Goal: Task Accomplishment & Management: Complete application form

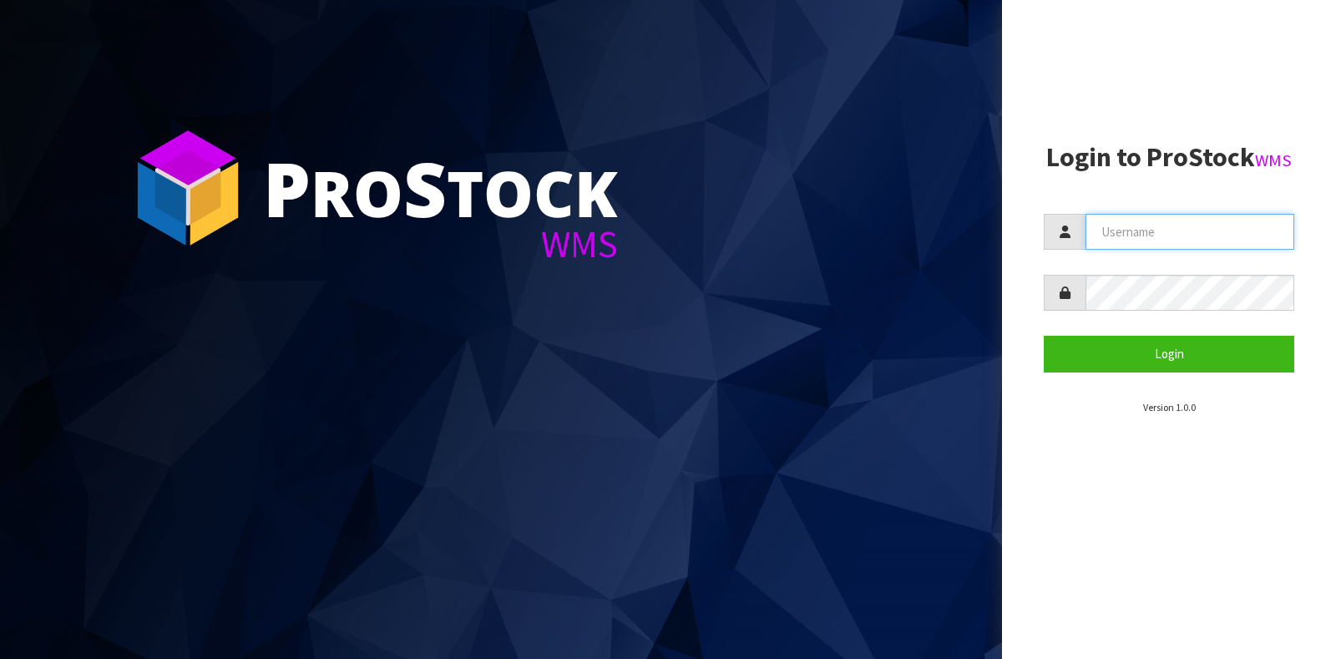
click at [1175, 238] on input "text" at bounding box center [1190, 232] width 209 height 36
type input "GATOR"
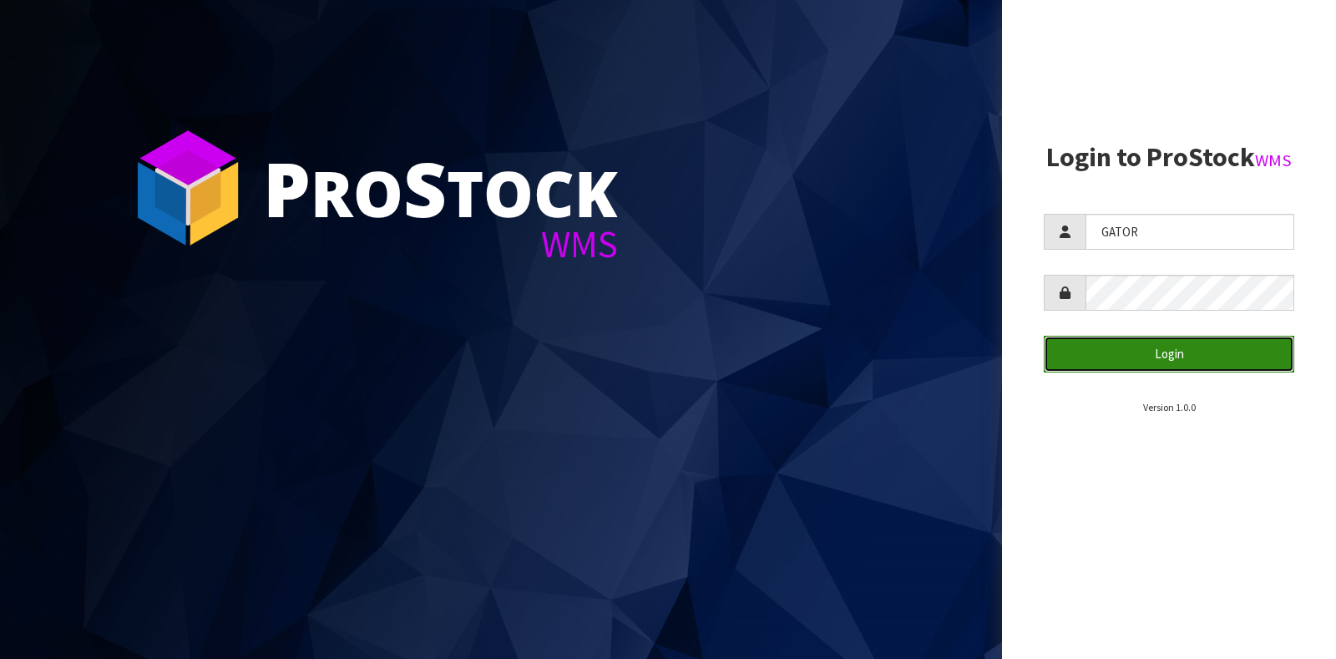
click at [1126, 347] on button "Login" at bounding box center [1169, 354] width 251 height 36
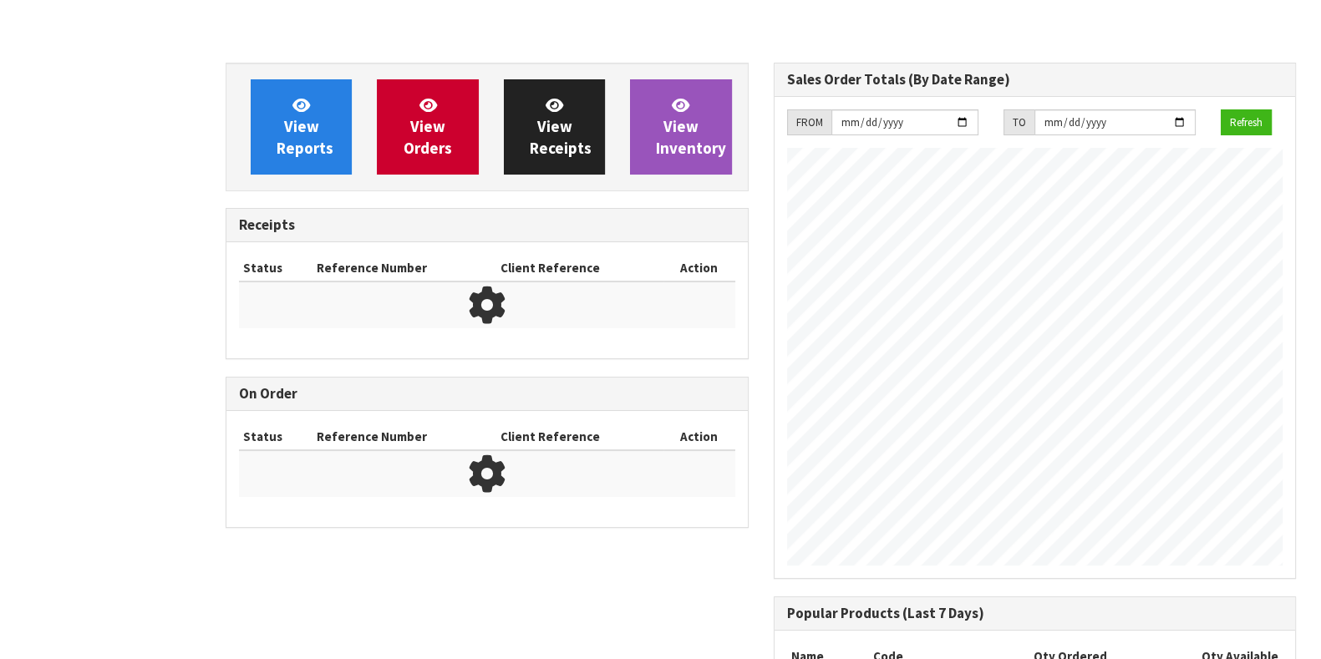
scroll to position [879, 547]
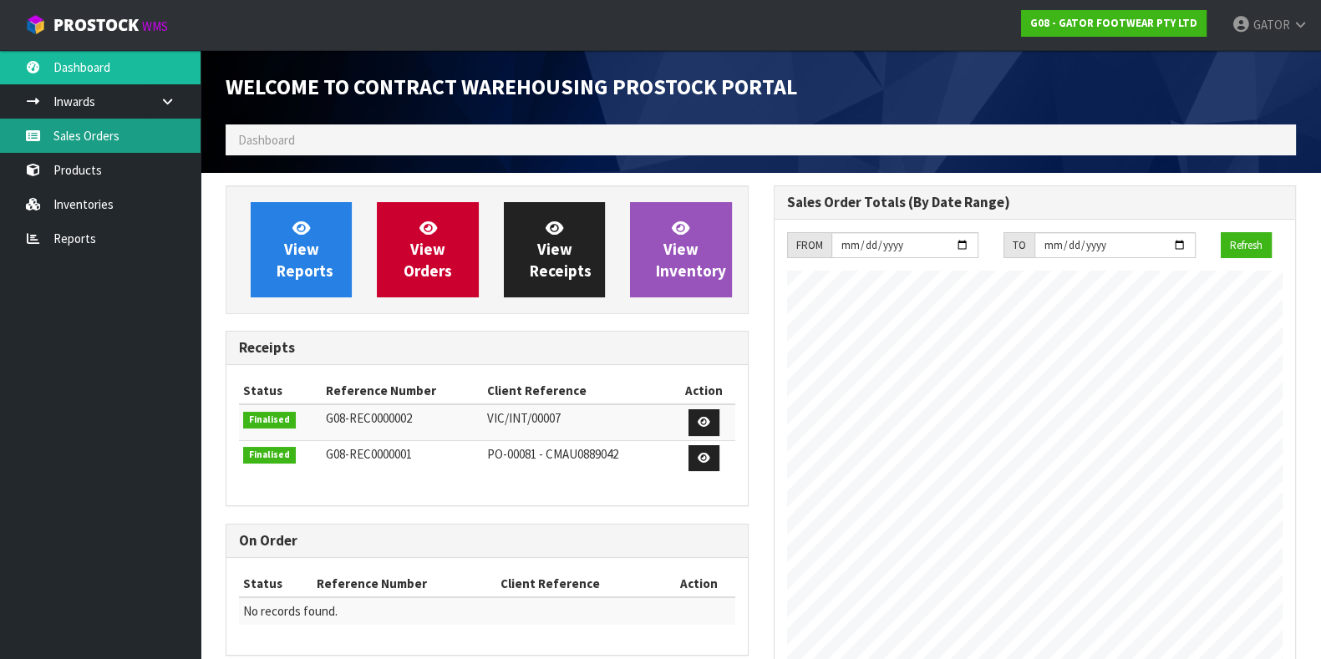
click at [127, 145] on link "Sales Orders" at bounding box center [100, 136] width 200 height 34
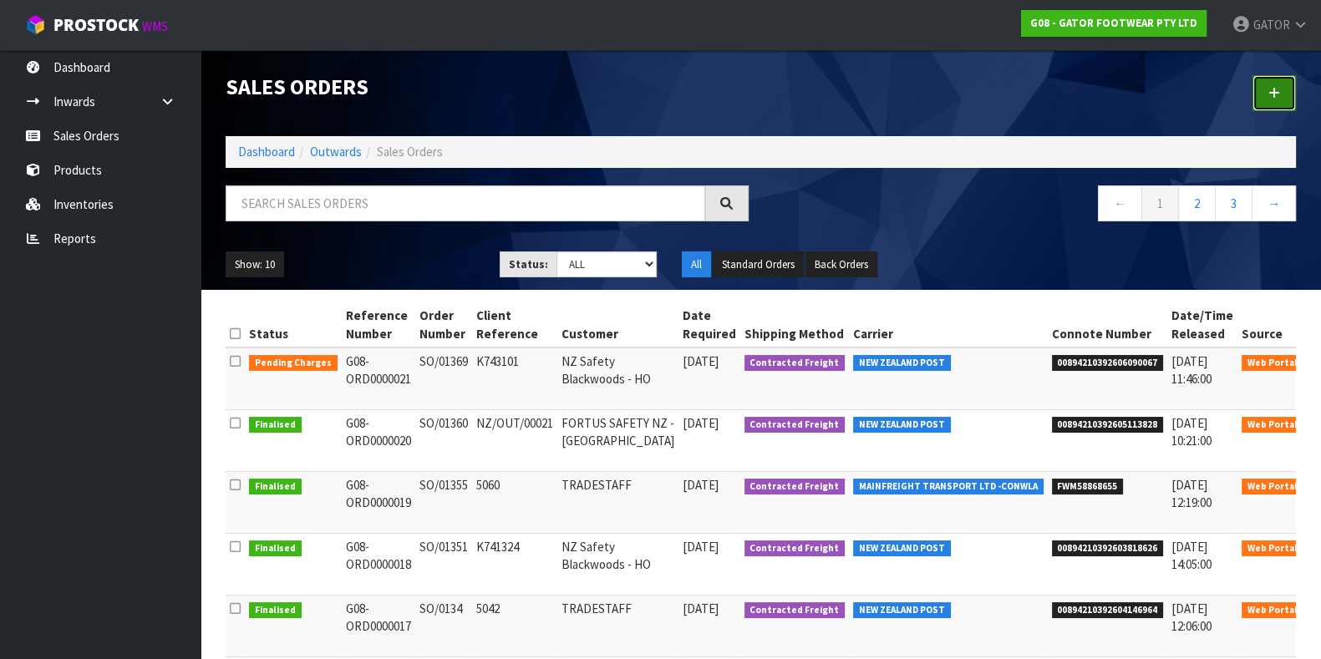
click at [1270, 99] on link at bounding box center [1273, 93] width 43 height 36
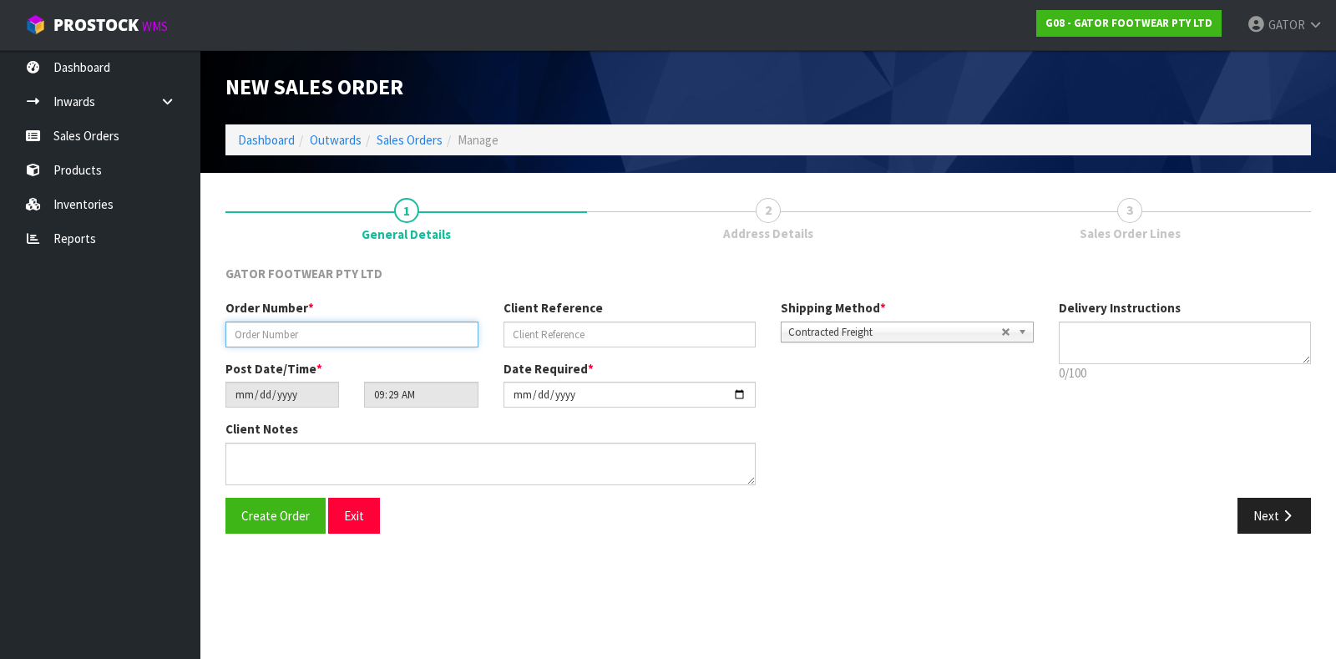
click at [368, 340] on input "text" at bounding box center [352, 335] width 253 height 26
paste input "SO/01373"
type input "SO/01373"
click at [591, 335] on input "text" at bounding box center [630, 335] width 253 height 26
paste input "K743540"
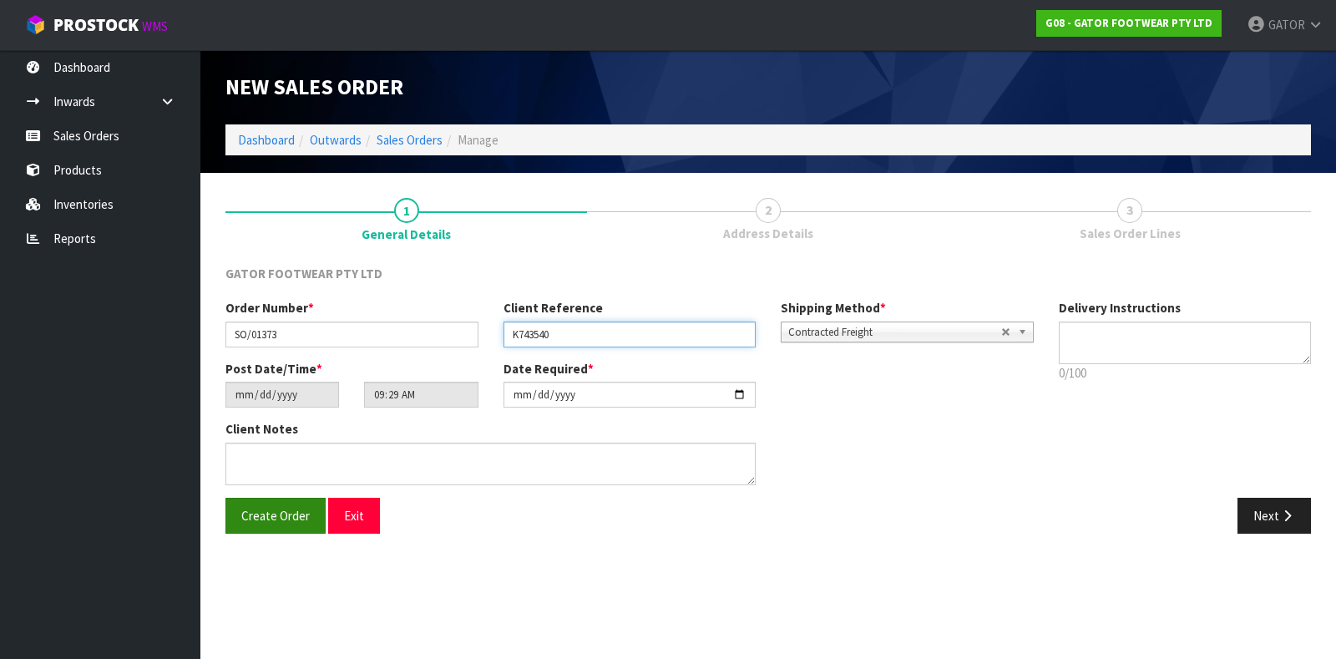
type input "K743540"
click at [291, 510] on span "Create Order" at bounding box center [275, 516] width 68 height 16
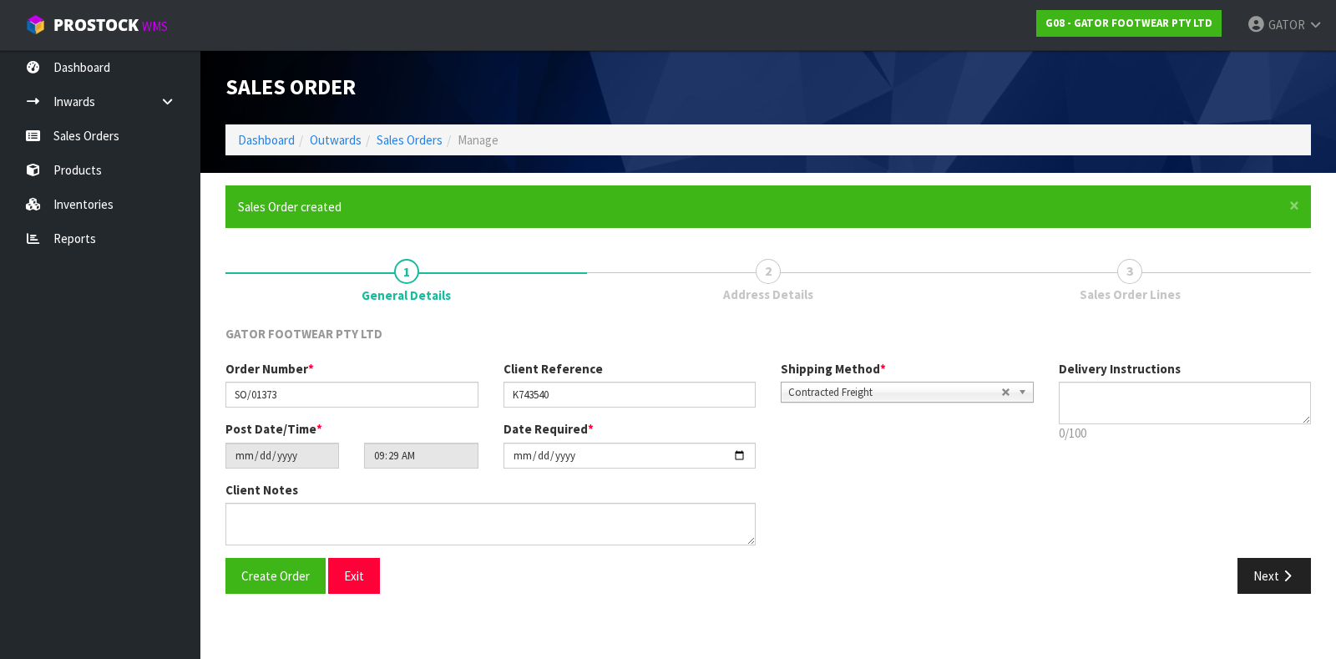
type input "14:29:00.000"
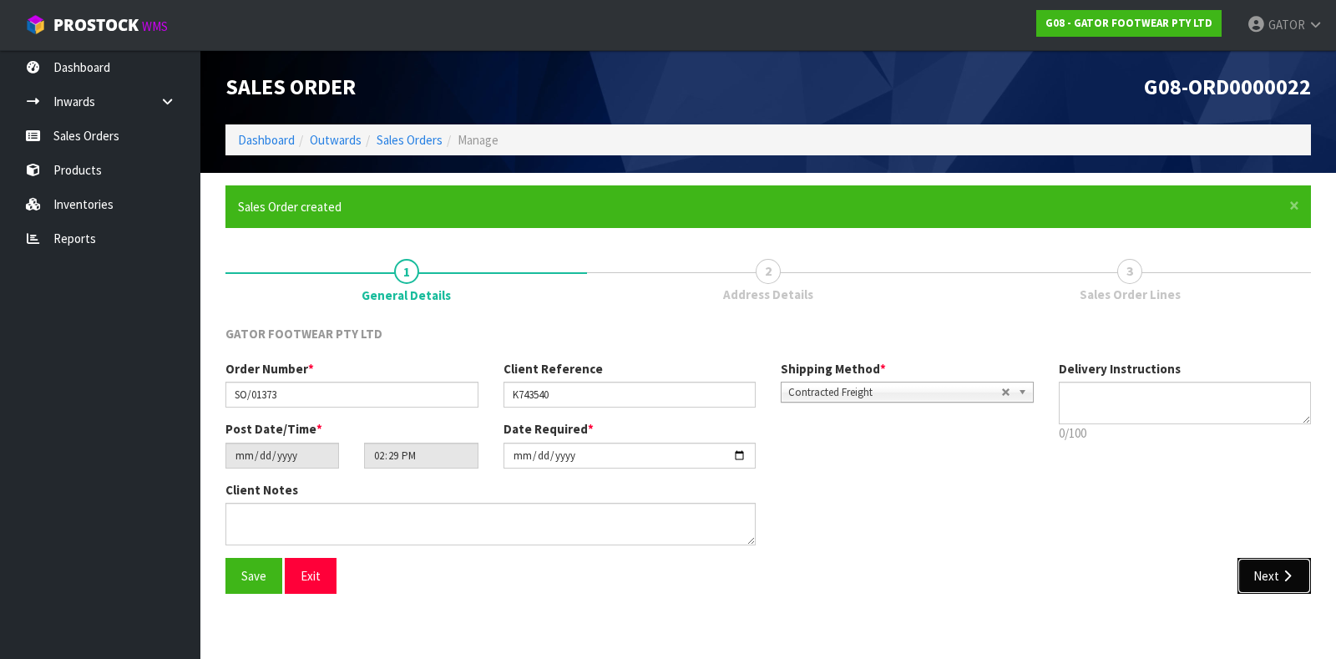
click at [1287, 571] on icon "button" at bounding box center [1288, 576] width 16 height 13
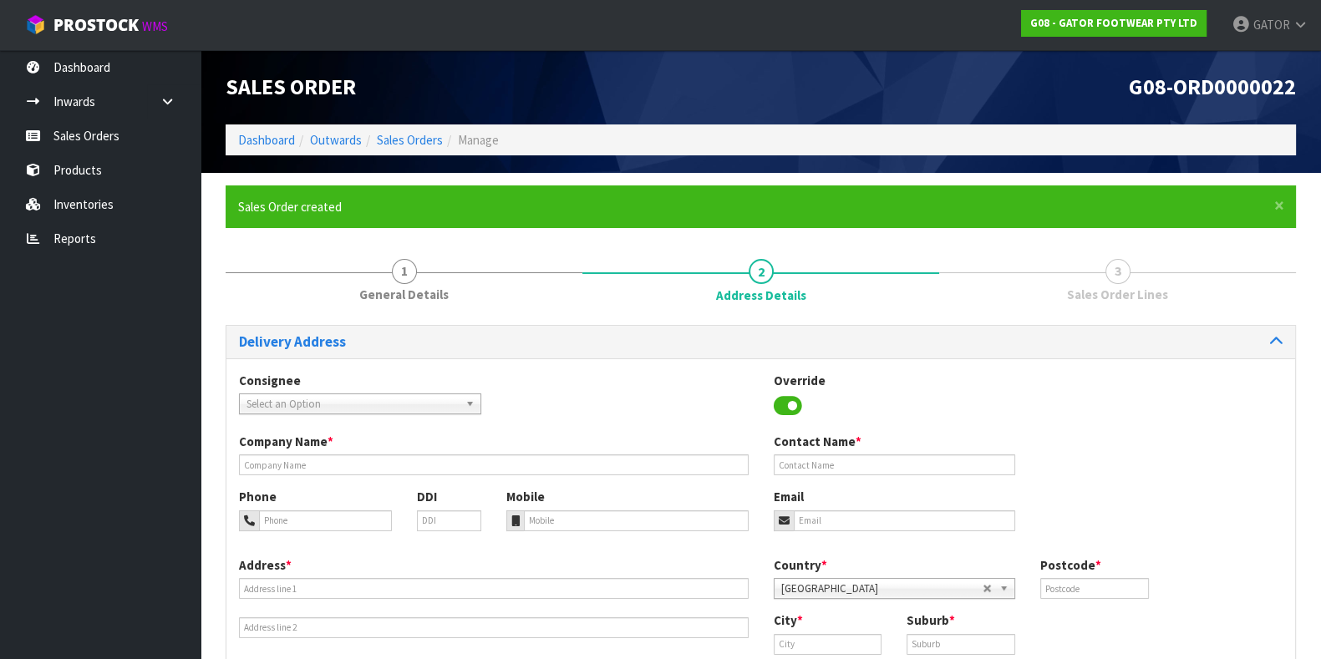
click at [350, 406] on span "Select an Option" at bounding box center [352, 404] width 212 height 20
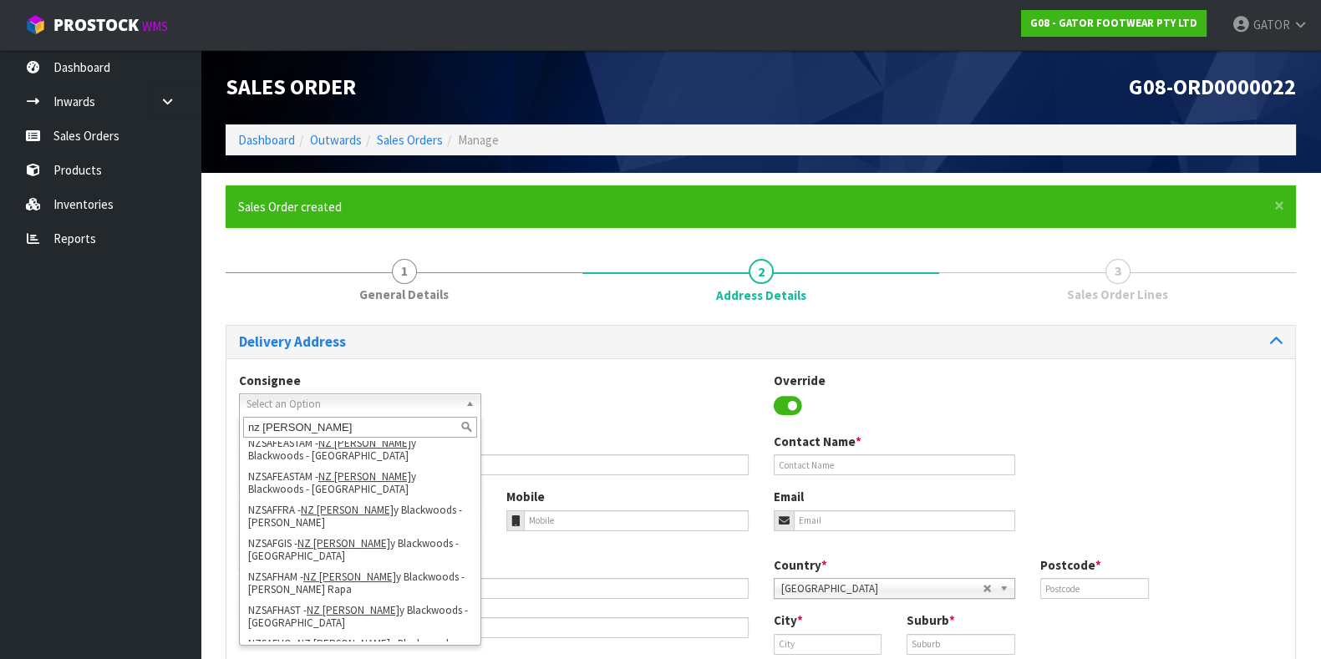
scroll to position [231, 0]
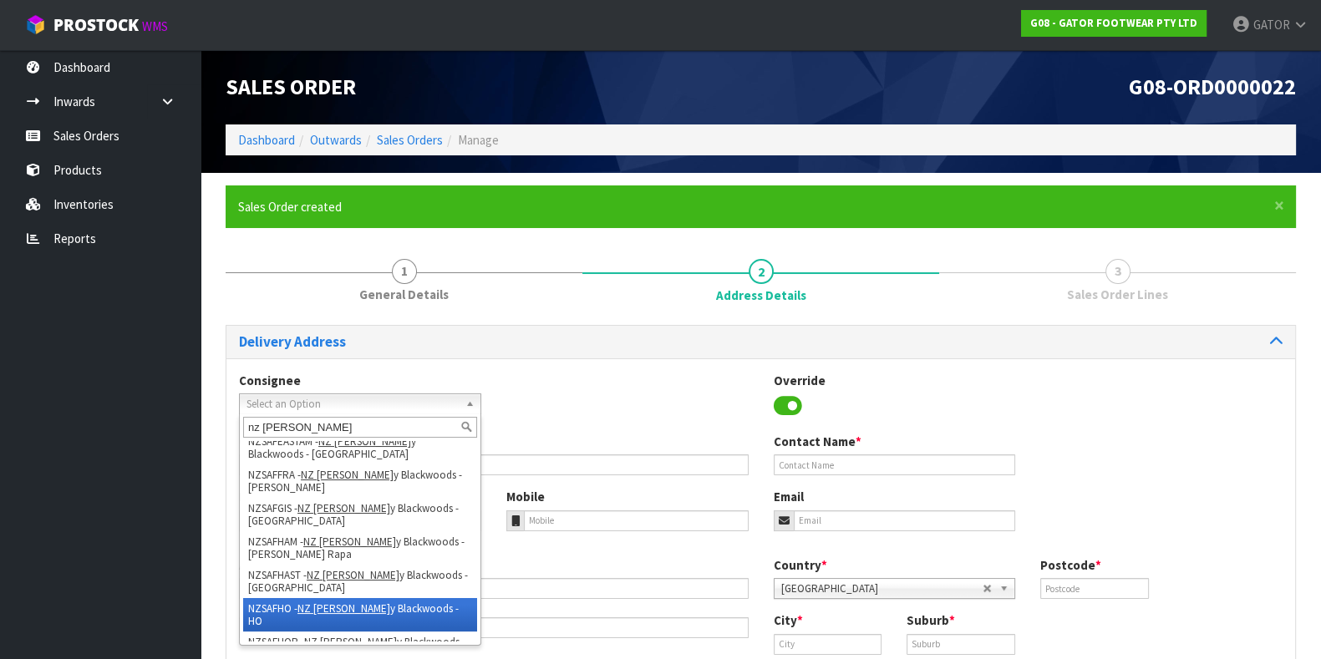
type input "nz [PERSON_NAME]"
click at [382, 598] on li "NZSAFHO - NZ [PERSON_NAME] y Blackwoods - HO" at bounding box center [360, 614] width 234 height 33
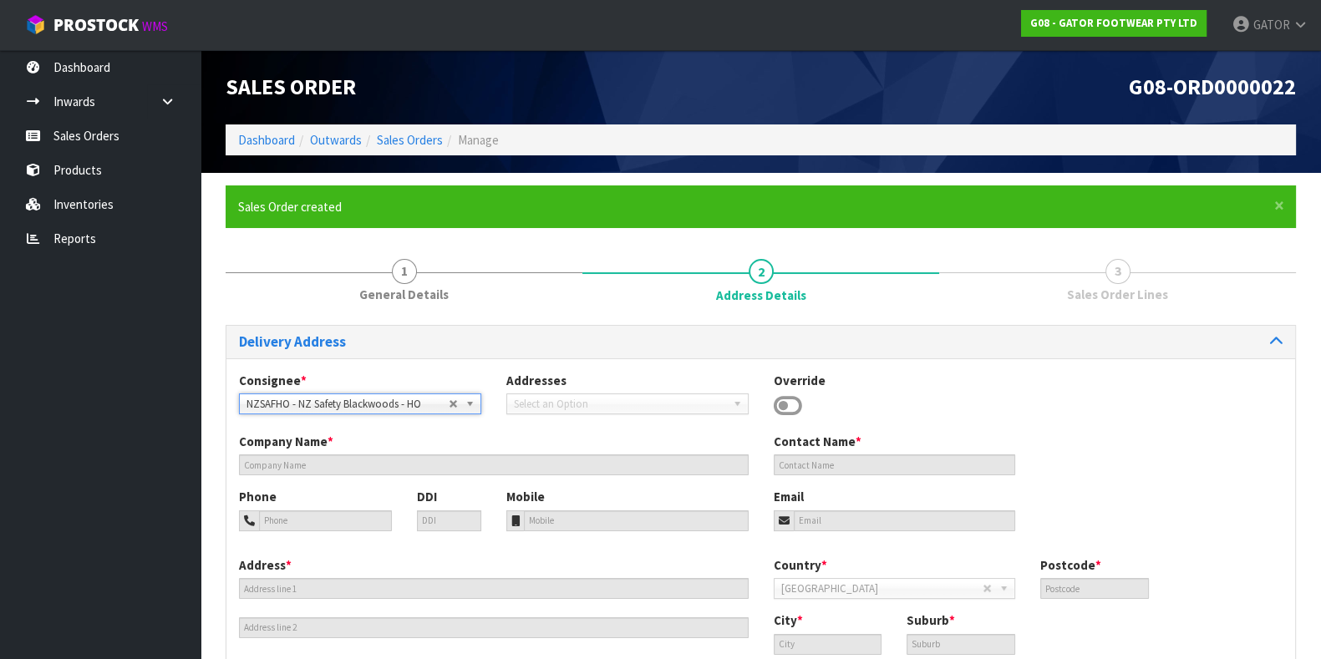
type input "NZ Safety Blackwoods - HO"
type input "[PHONE_NUMBER]"
type input "[EMAIL_ADDRESS][DOMAIN_NAME]"
type input "[STREET_ADDRESS]"
type input "2104"
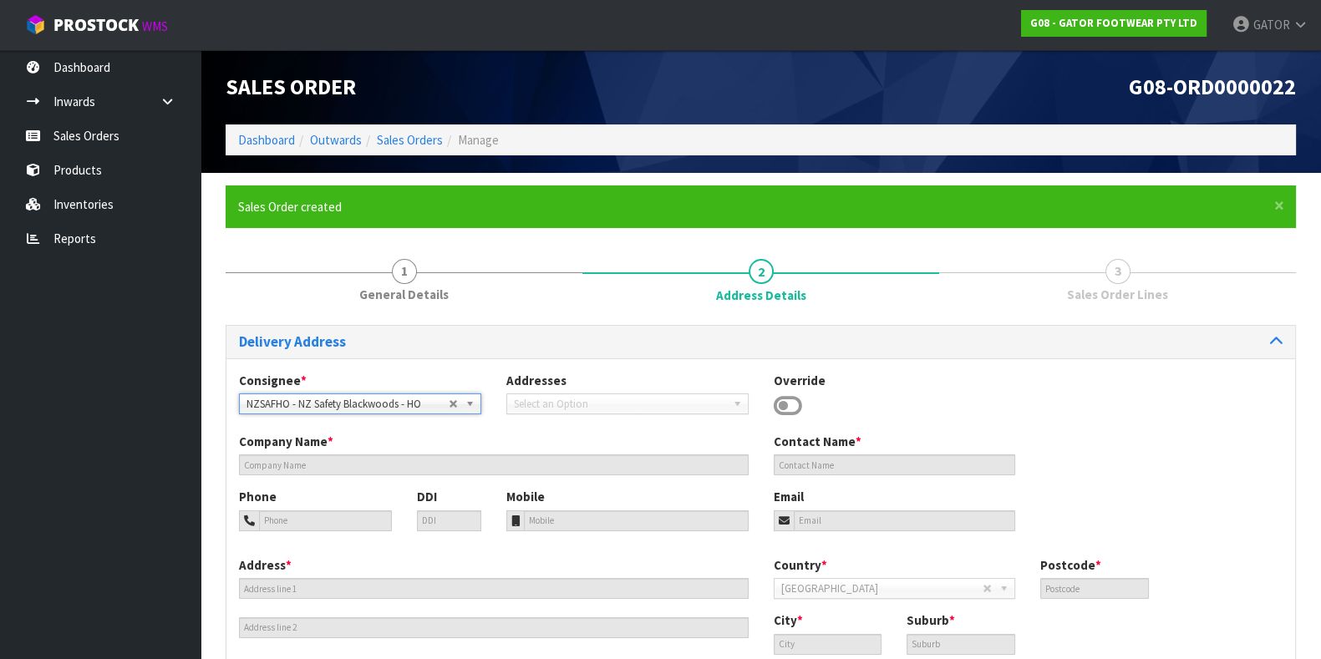
type input "[GEOGRAPHIC_DATA]"
type input "WIRI"
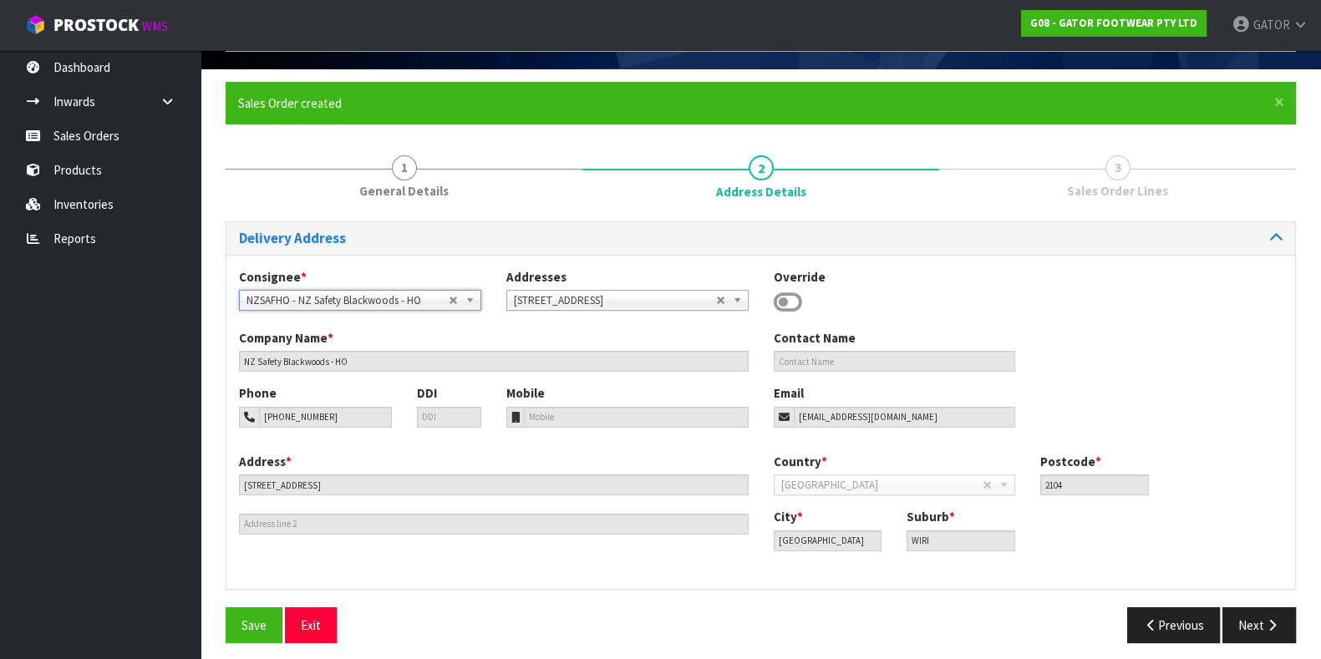
scroll to position [111, 0]
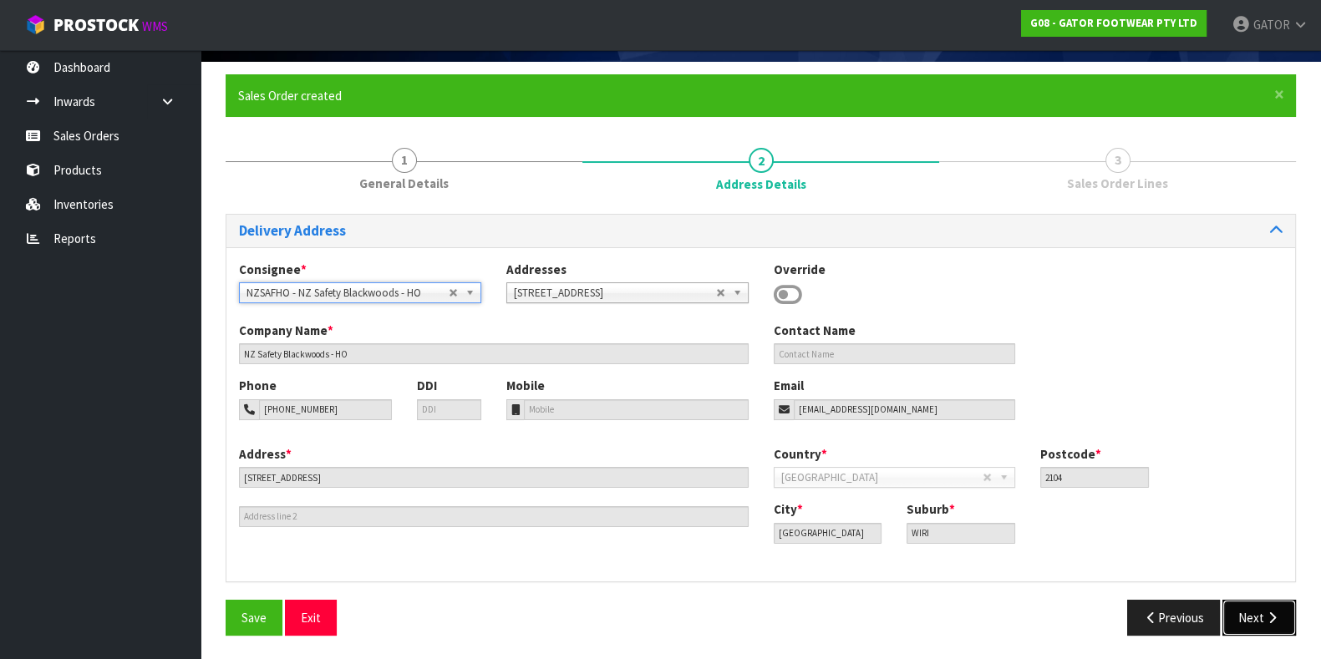
click at [1240, 617] on button "Next" at bounding box center [1259, 618] width 74 height 36
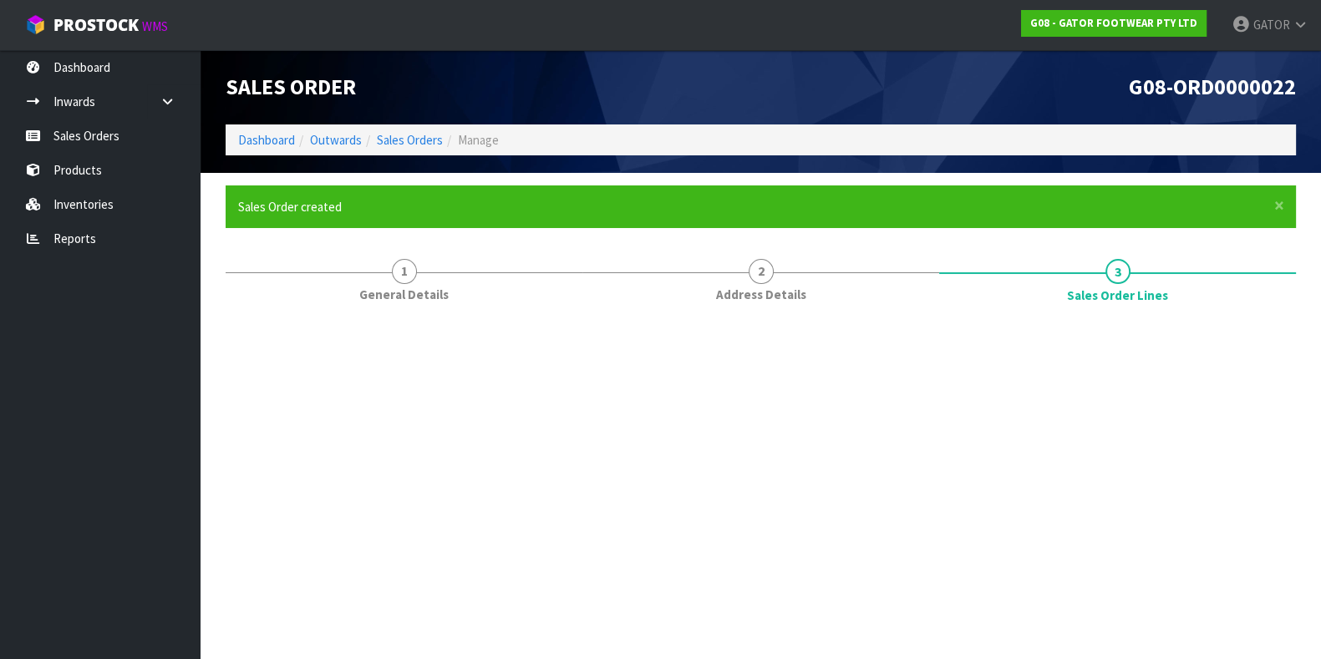
scroll to position [0, 0]
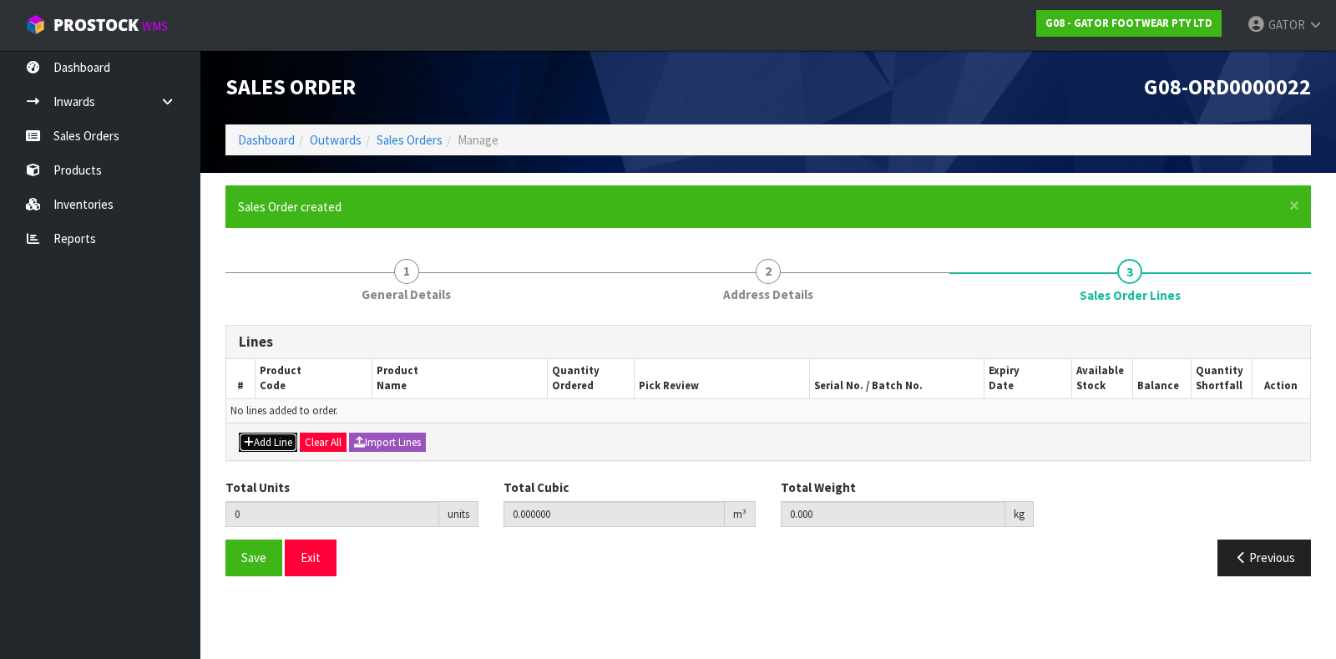
click at [267, 436] on button "Add Line" at bounding box center [268, 443] width 58 height 20
type input "0"
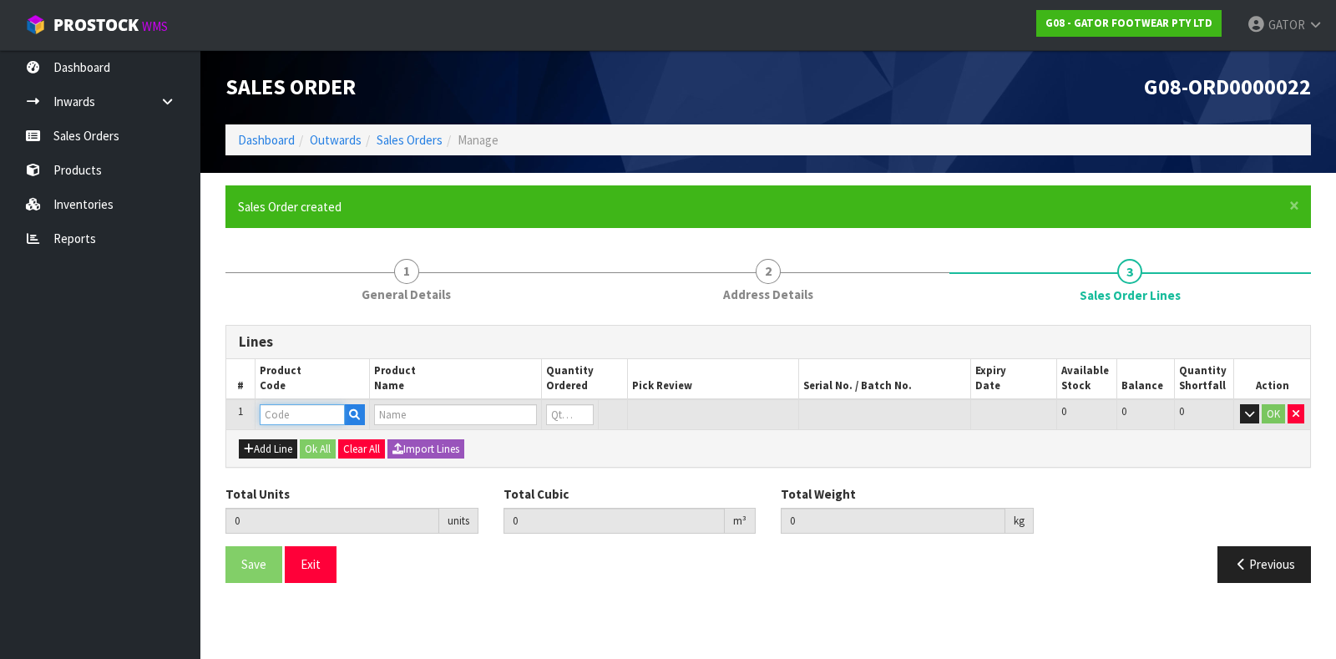
click at [267, 416] on input "text" at bounding box center [302, 414] width 85 height 21
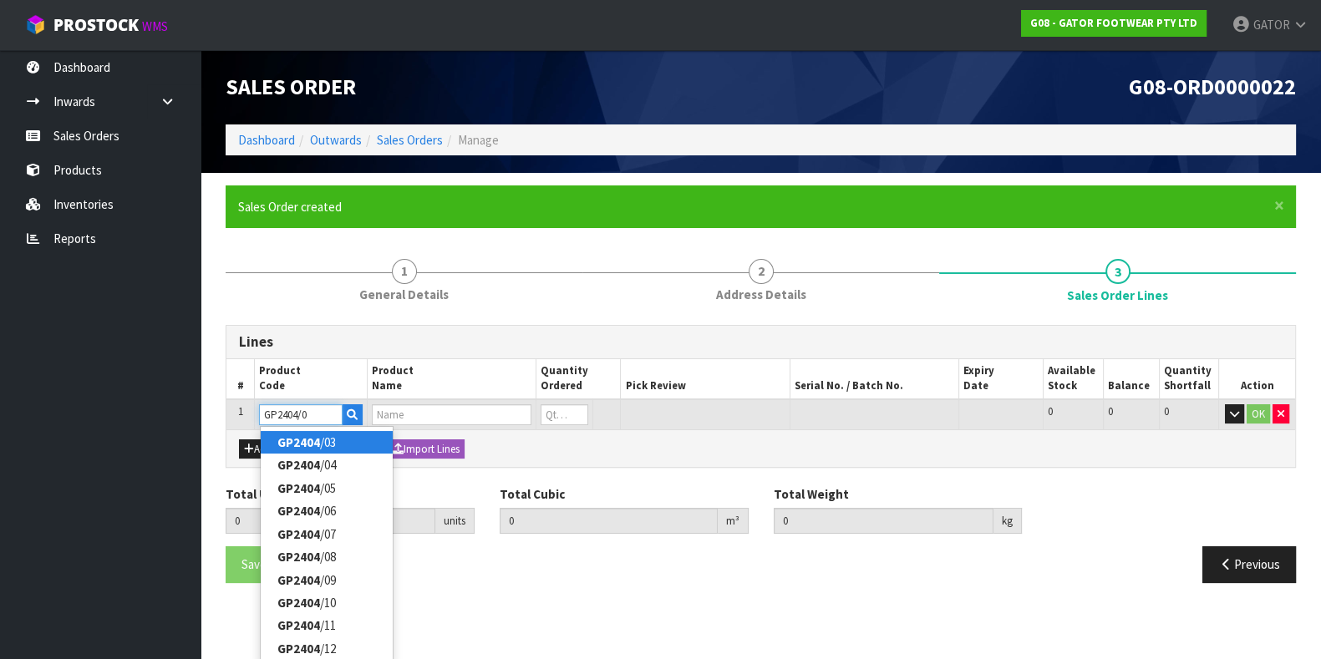
type input "GP2404/08"
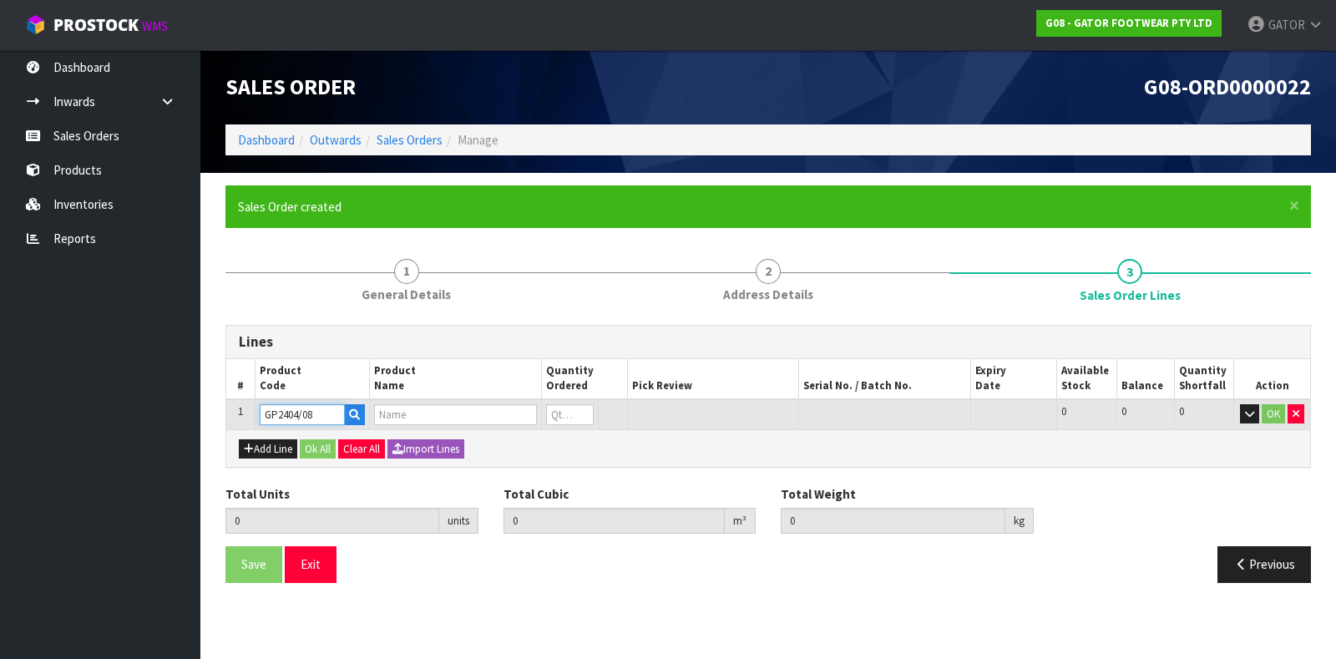
type input "0.000000"
type input "0.000"
type input "GATOR POLAR SAFETY BOOT SIZE: 08 ([GEOGRAPHIC_DATA]/AU)/42"
type input "0"
type input "GP2404/08"
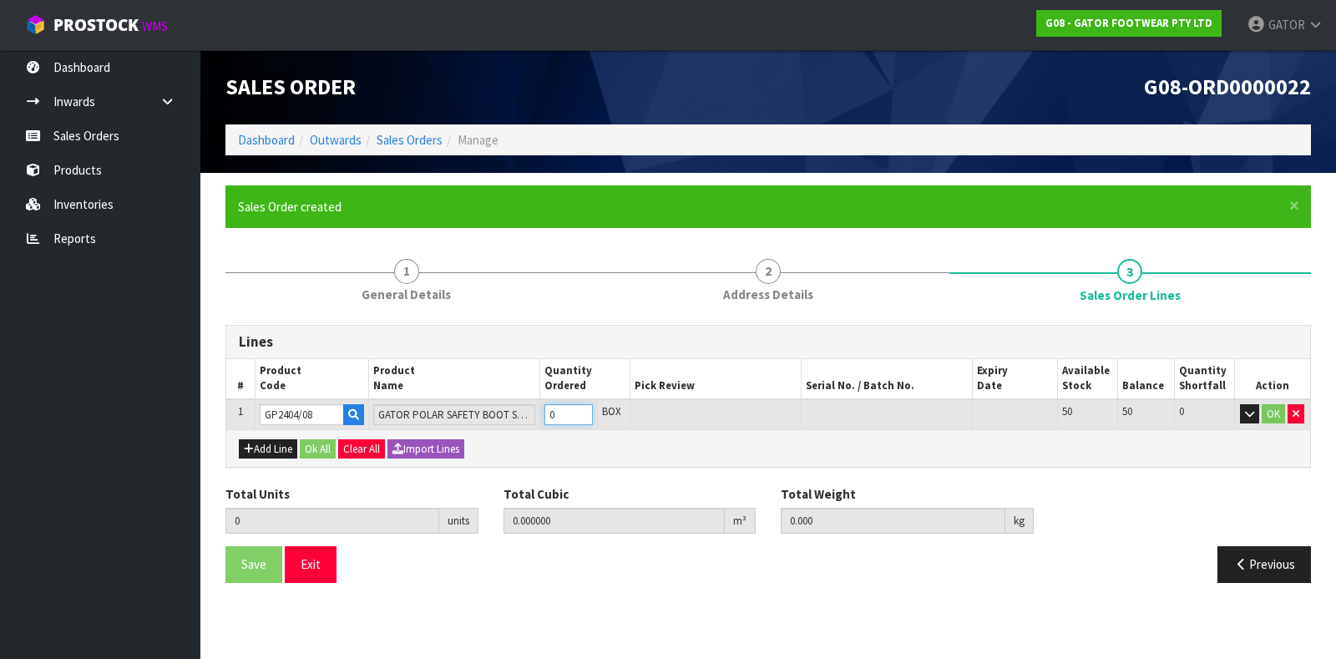
type input "1"
type input "0.016835"
type input "2.15"
type input "1"
click at [586, 409] on input "1" at bounding box center [569, 414] width 48 height 21
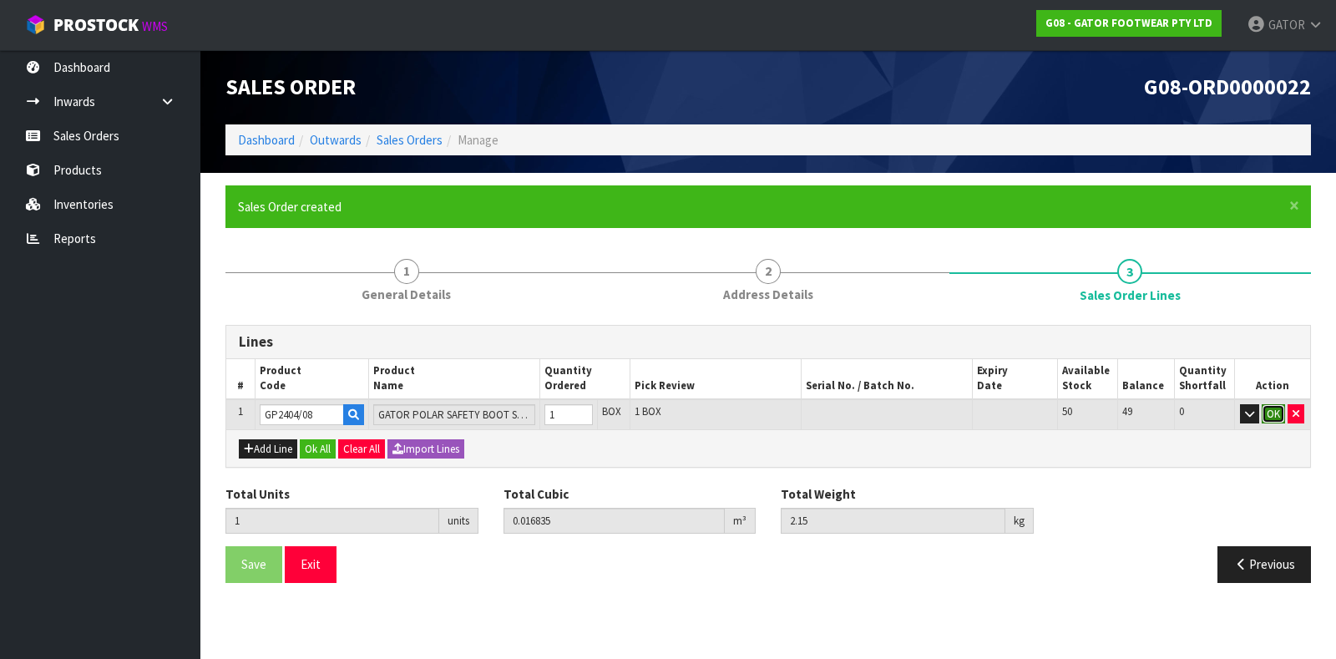
click at [1275, 418] on button "OK" at bounding box center [1273, 414] width 23 height 20
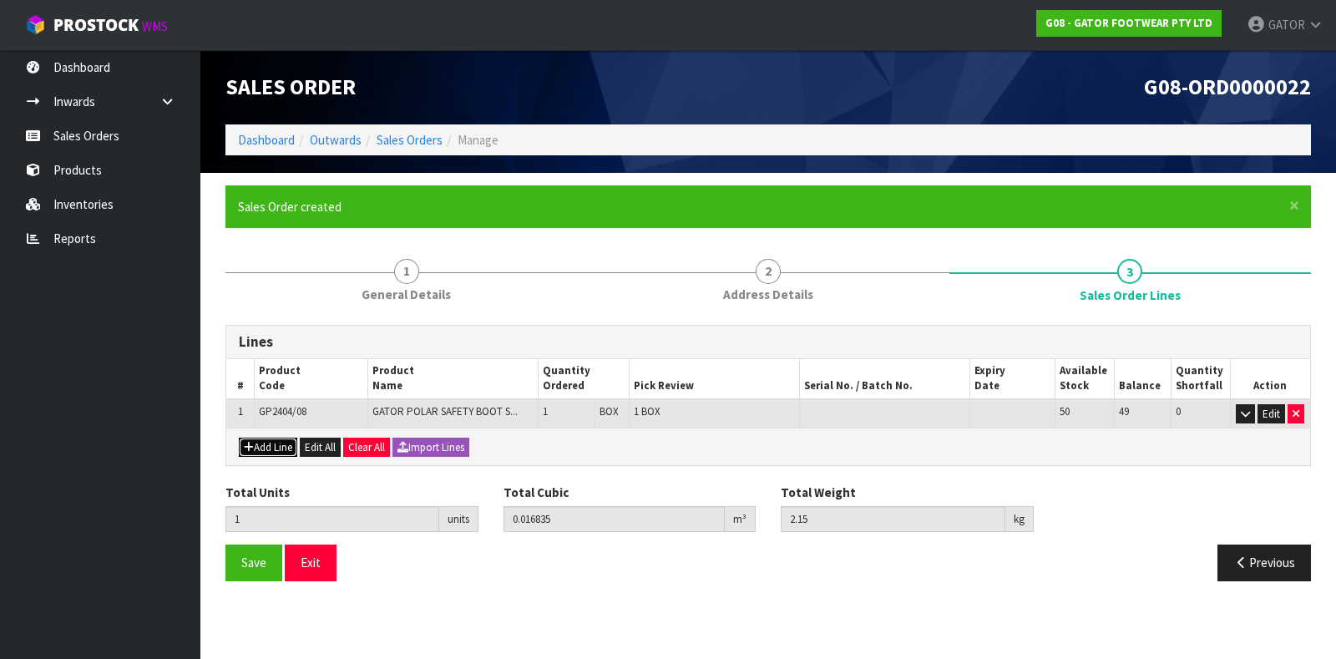
click at [280, 449] on button "Add Line" at bounding box center [268, 448] width 58 height 20
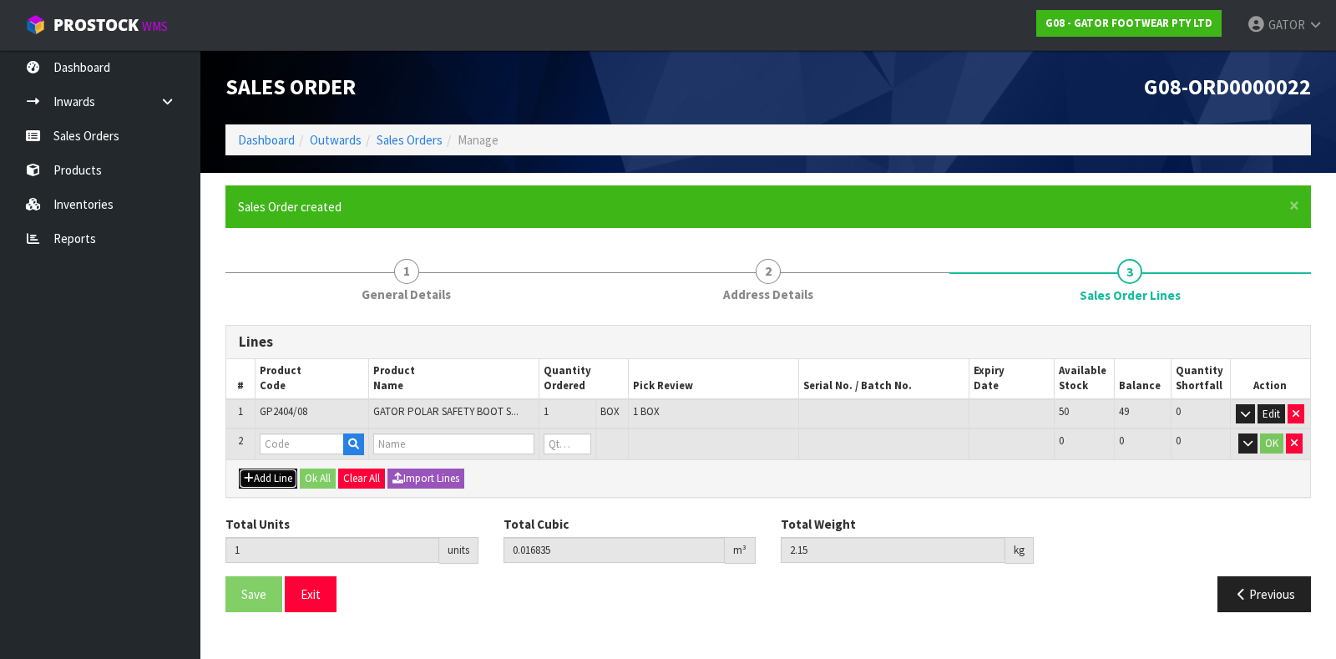
type input "0"
click at [280, 449] on input "text" at bounding box center [302, 444] width 84 height 21
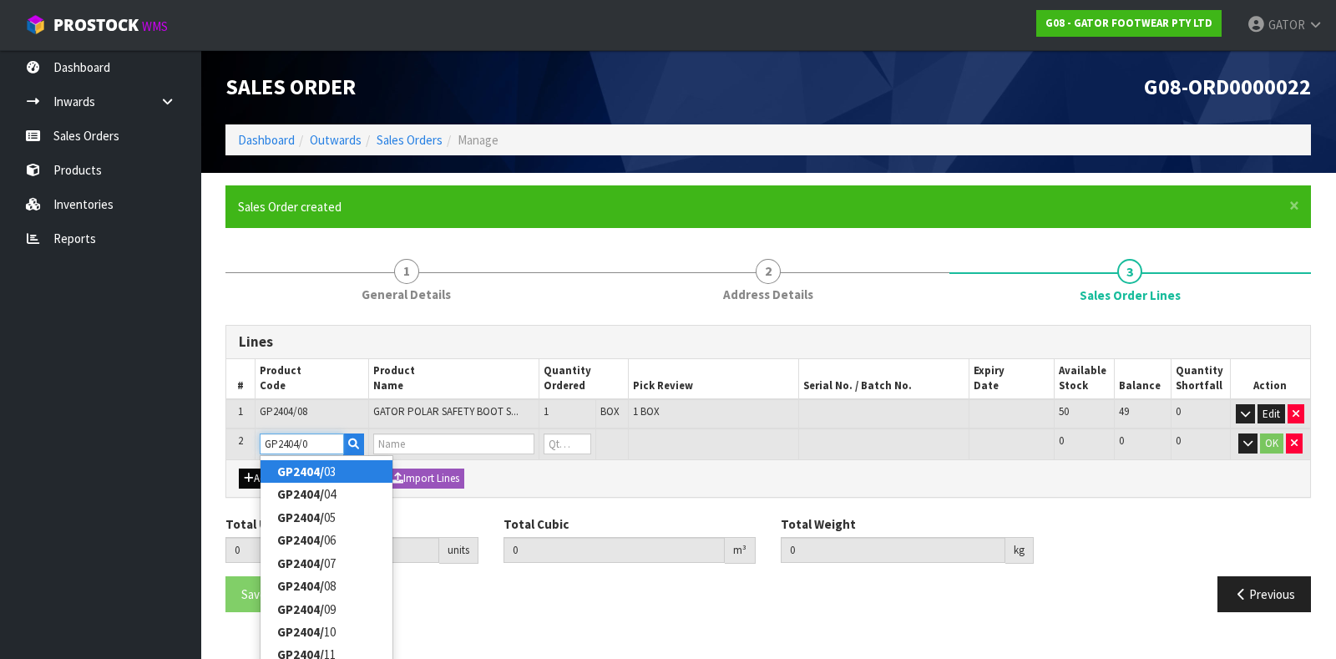
type input "GP2404/09"
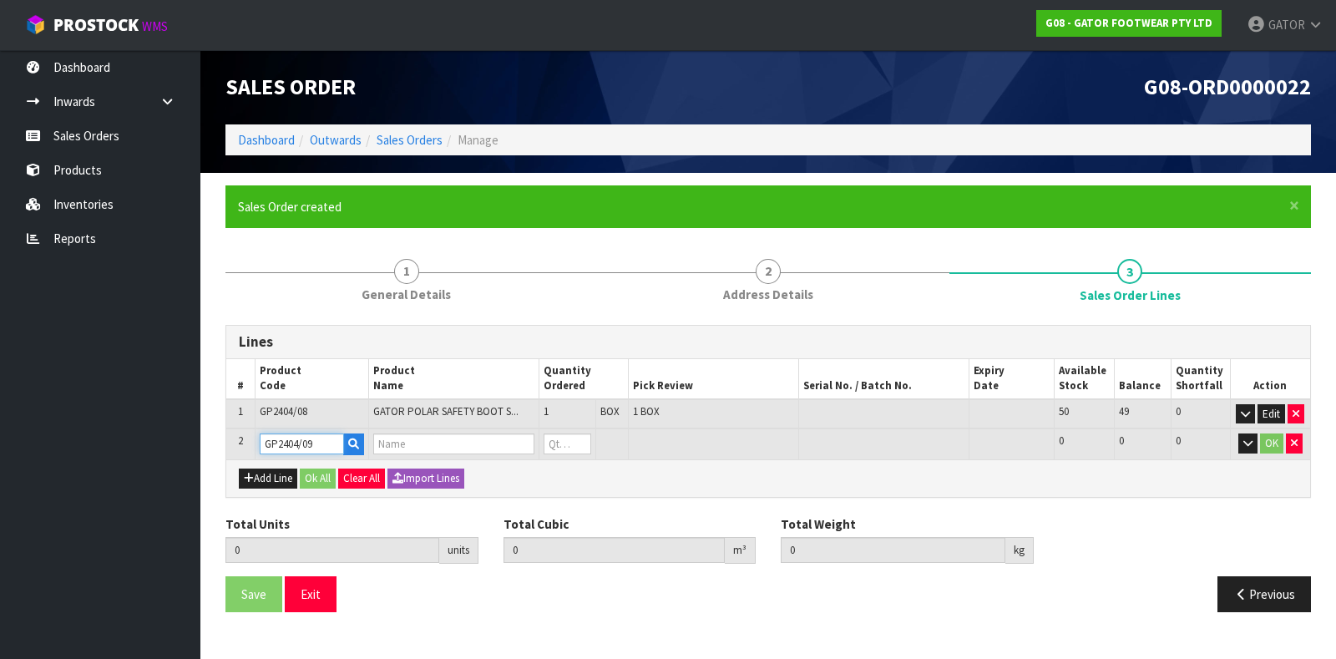
type input "1"
type input "0.016835"
type input "2.15"
type input "GATOR POLAR SAFETY BOOT SIZE: 09 ([GEOGRAPHIC_DATA]/AU)/43"
type input "0"
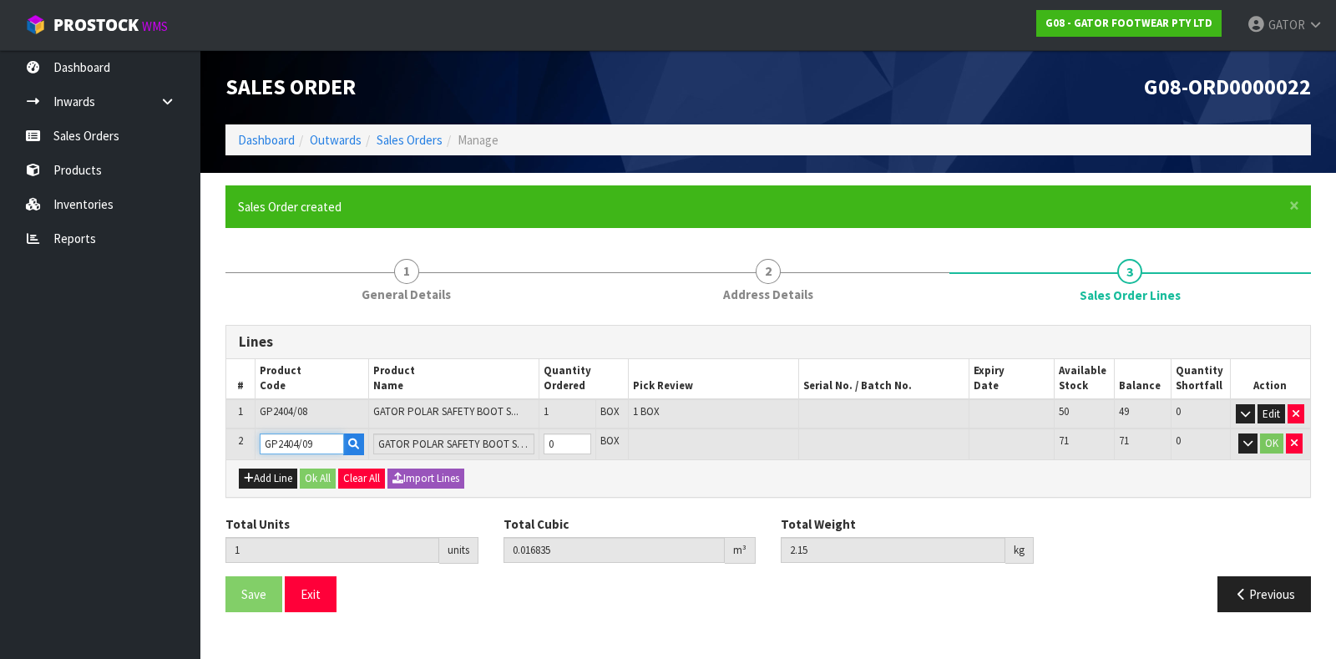
type input "GP2404/09"
click at [585, 444] on input "0" at bounding box center [568, 444] width 48 height 21
type input "2"
type input "0.03367"
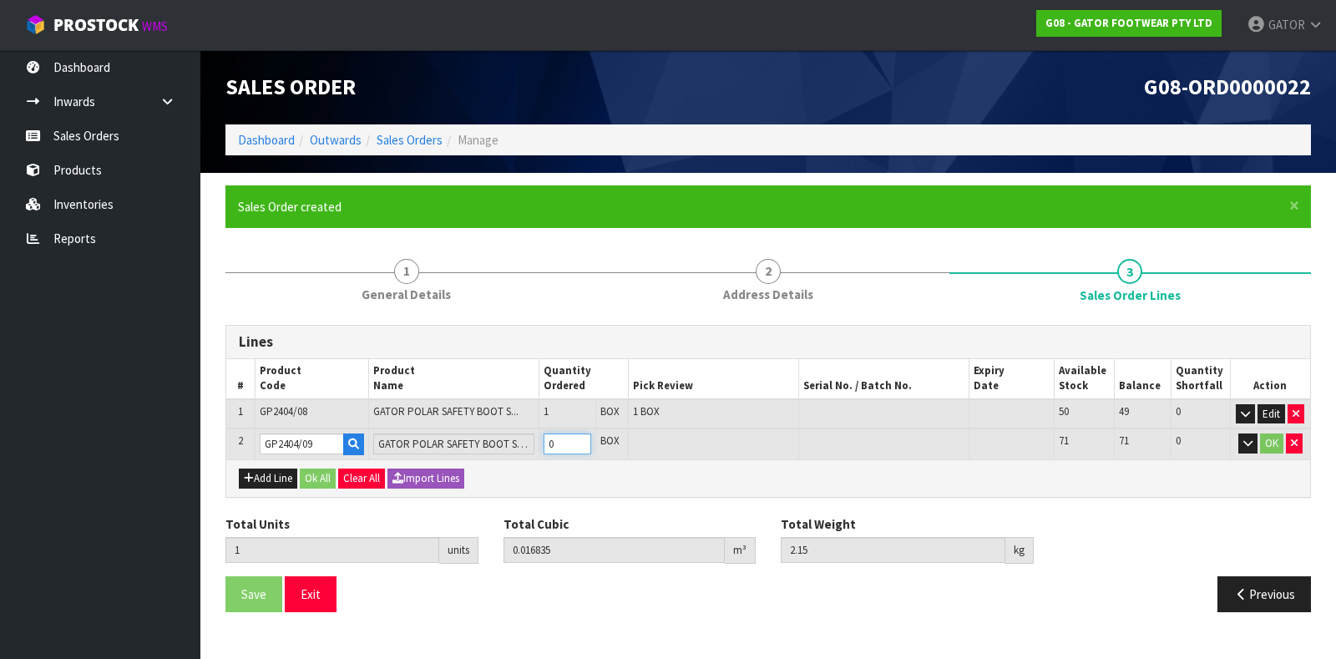
type input "4.4"
type input "1"
click at [582, 438] on input "1" at bounding box center [568, 444] width 48 height 21
type input "3"
type input "0.050505"
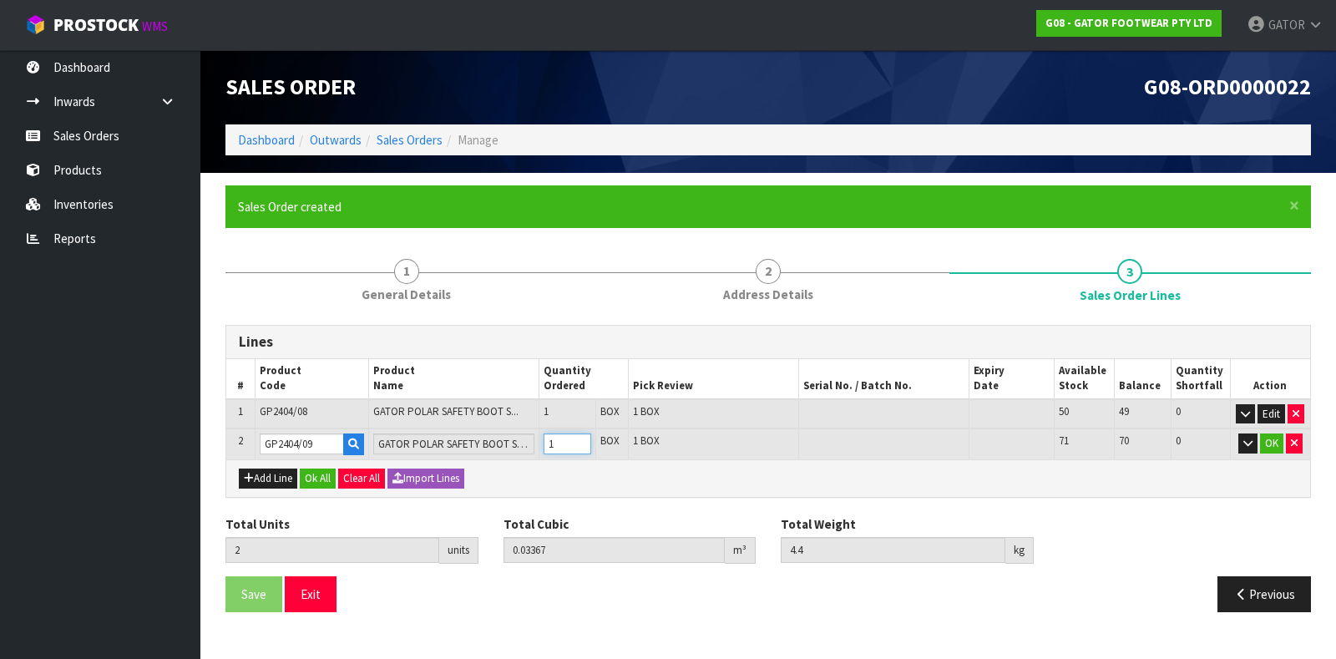
type input "6.65"
type input "2"
click at [582, 438] on input "2" at bounding box center [568, 444] width 48 height 21
click at [1277, 446] on button "OK" at bounding box center [1271, 444] width 23 height 20
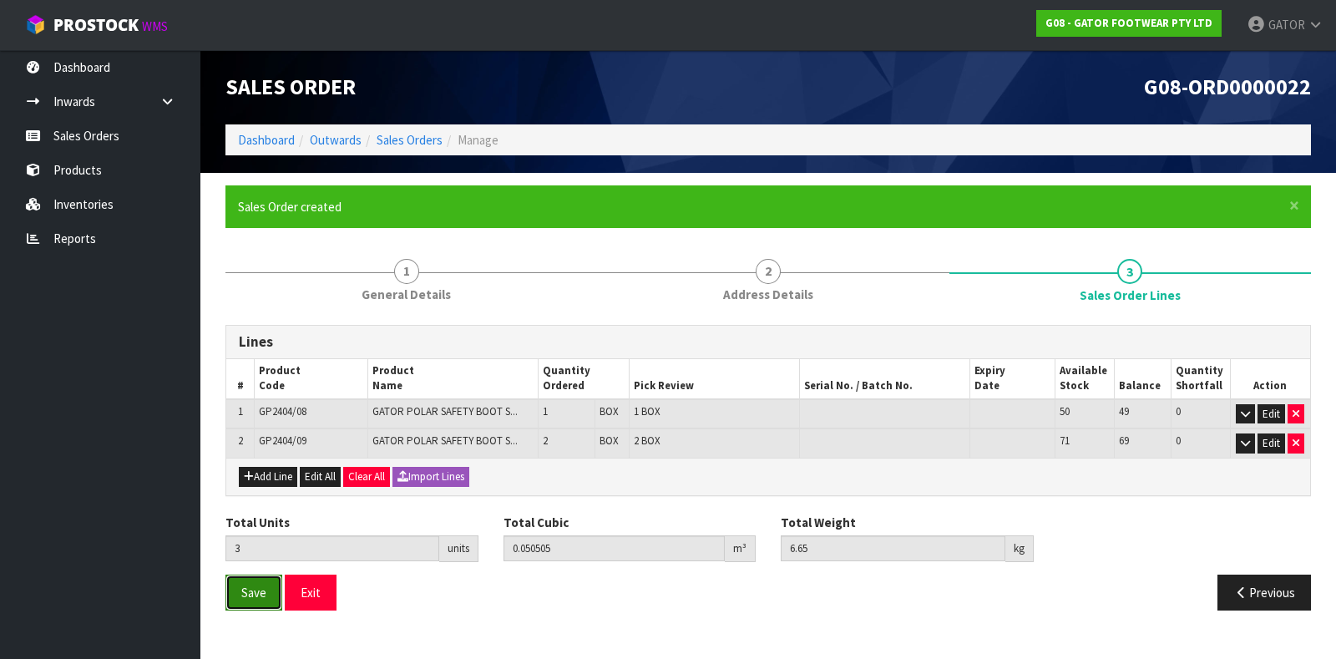
click at [236, 595] on button "Save" at bounding box center [254, 593] width 57 height 36
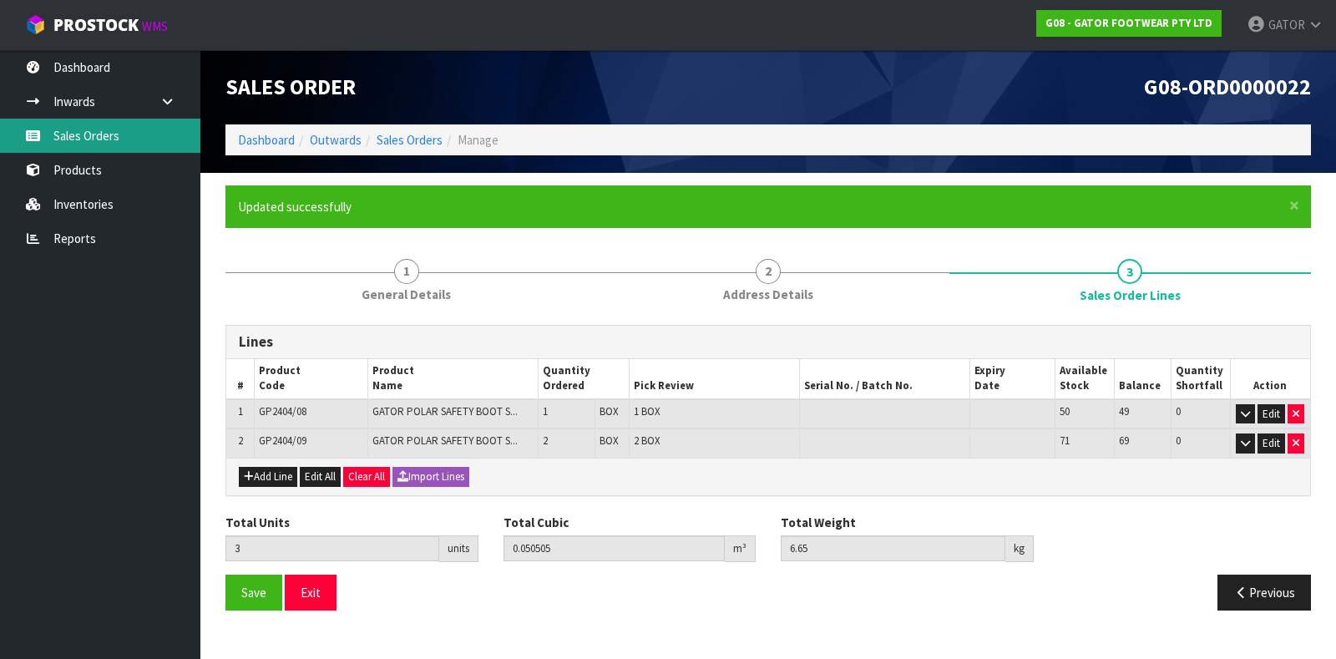
click at [84, 139] on link "Sales Orders" at bounding box center [100, 136] width 200 height 34
